Goal: Navigation & Orientation: Find specific page/section

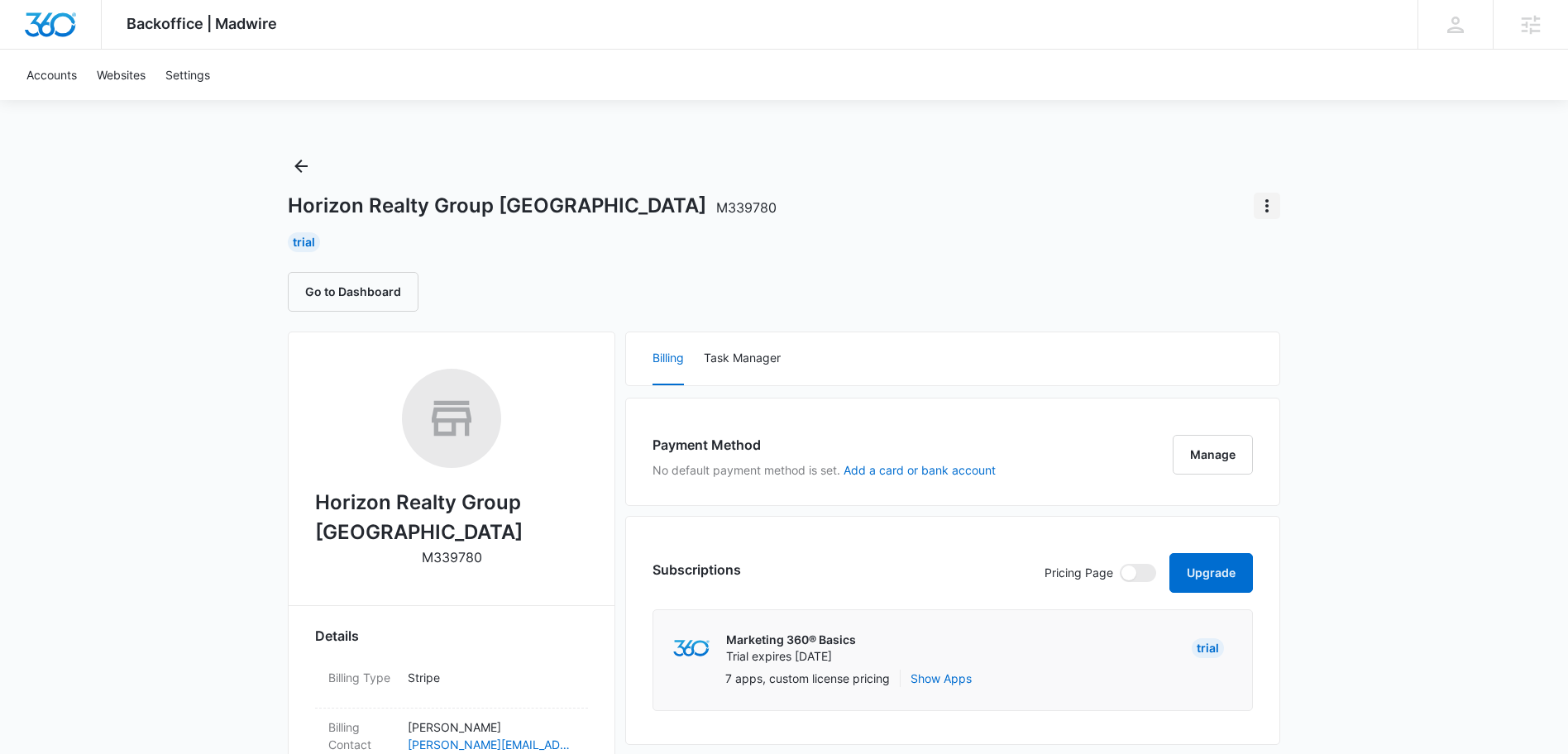
click at [1265, 208] on icon "Actions" at bounding box center [1266, 206] width 20 height 20
click at [1132, 230] on div "Horizon Realty Group Danville M339780 Trial Go to Dashboard" at bounding box center [784, 232] width 992 height 159
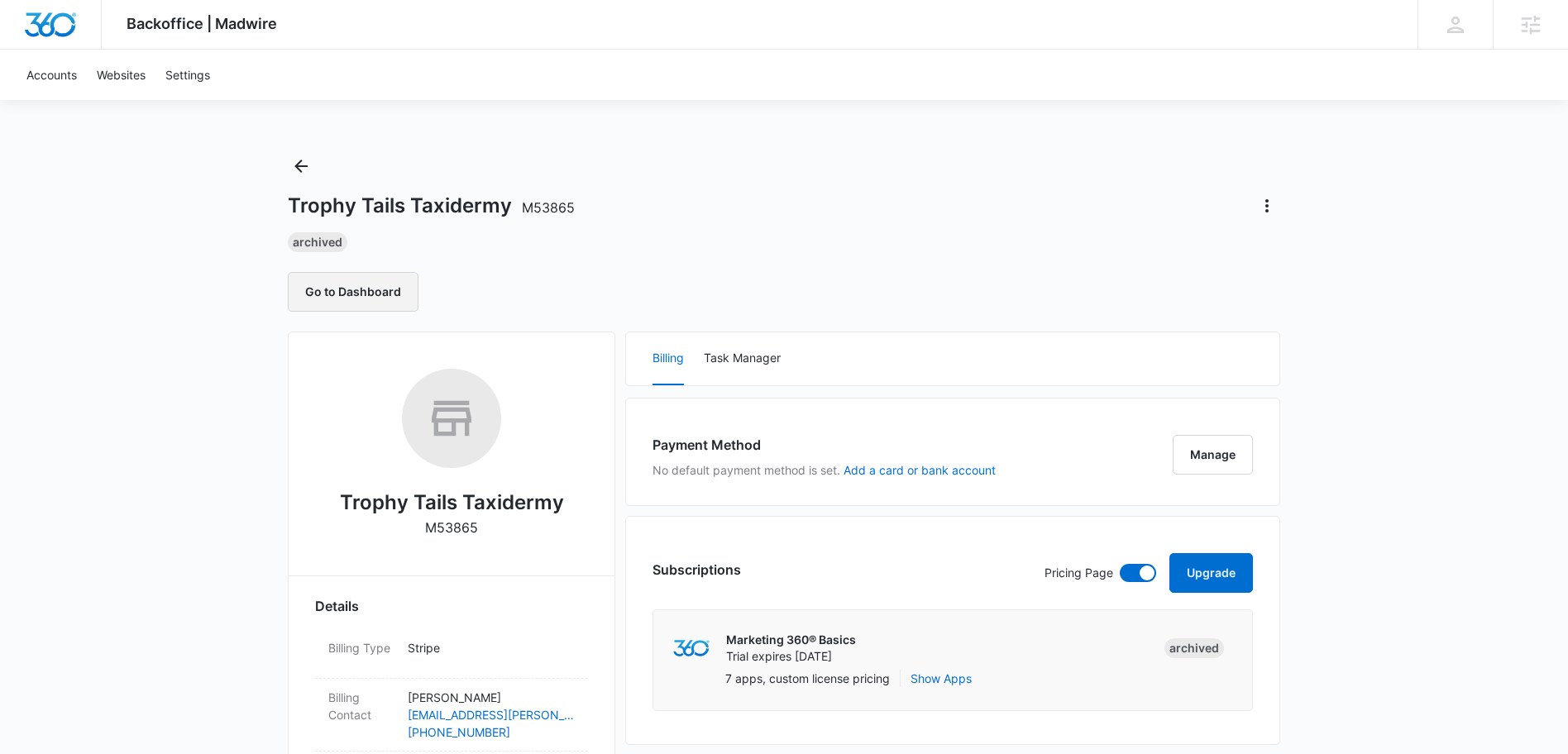
click at [369, 291] on button "Go to Dashboard" at bounding box center [353, 292] width 131 height 40
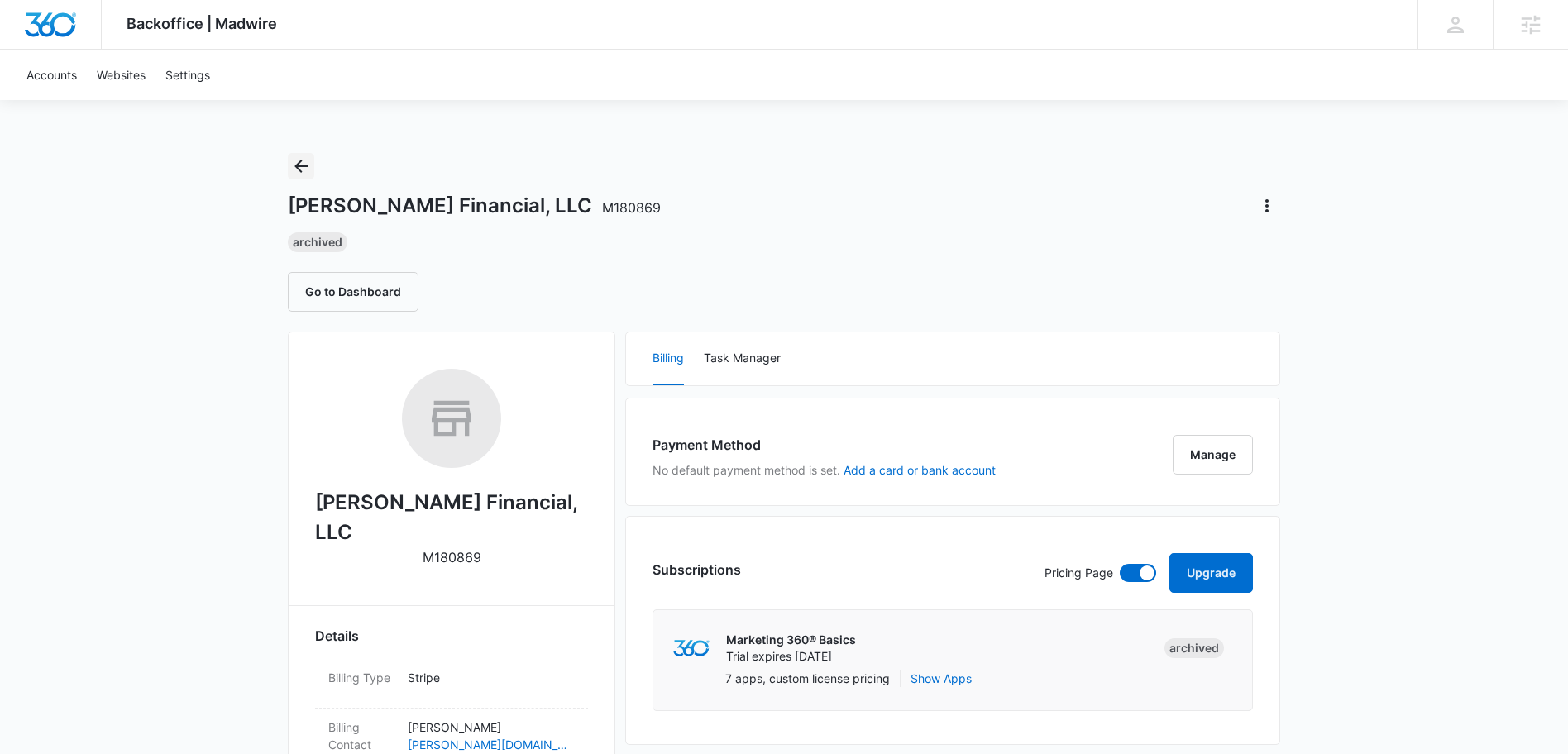
click at [303, 166] on icon "Back" at bounding box center [302, 167] width 14 height 14
